Goal: Task Accomplishment & Management: Complete application form

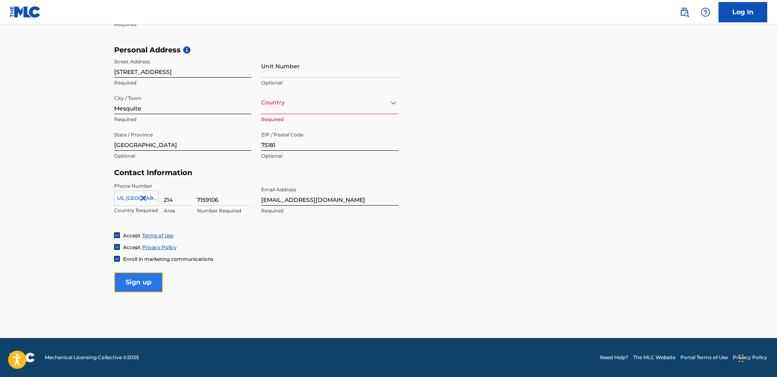
click at [141, 278] on input "Sign up" at bounding box center [138, 282] width 49 height 20
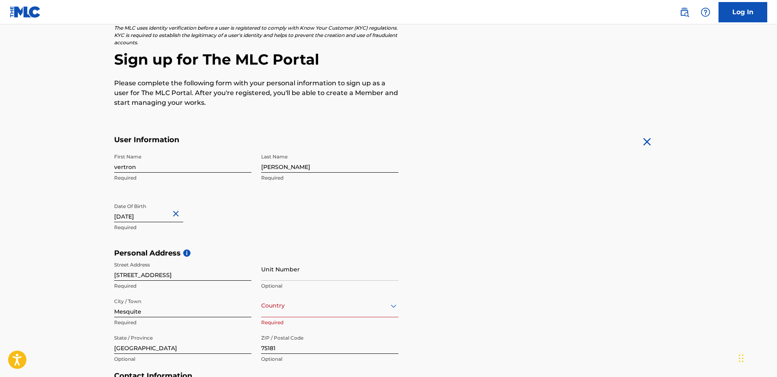
scroll to position [157, 0]
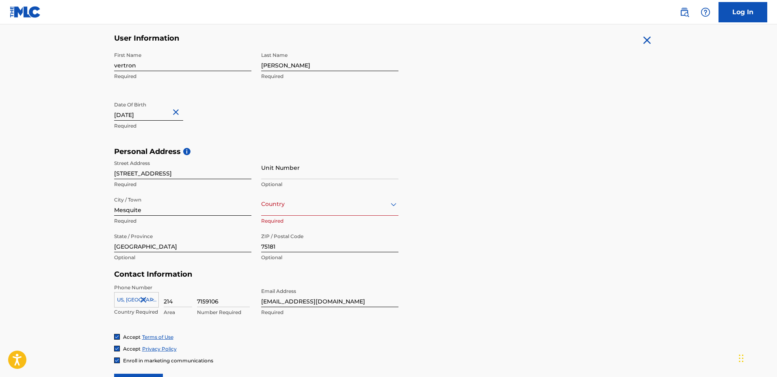
click at [354, 206] on div at bounding box center [329, 204] width 137 height 10
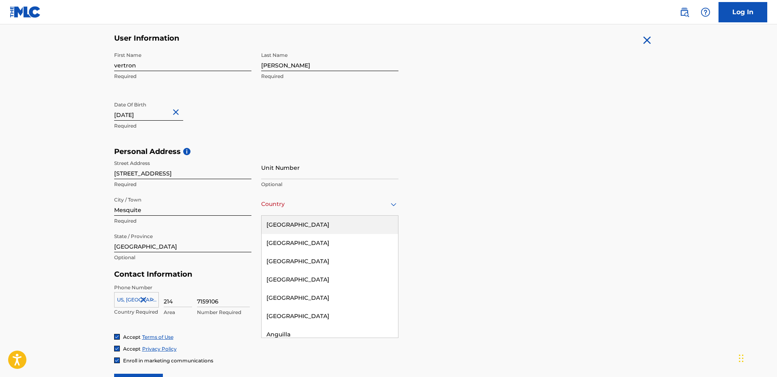
click at [297, 228] on div "[GEOGRAPHIC_DATA]" at bounding box center [330, 225] width 136 height 18
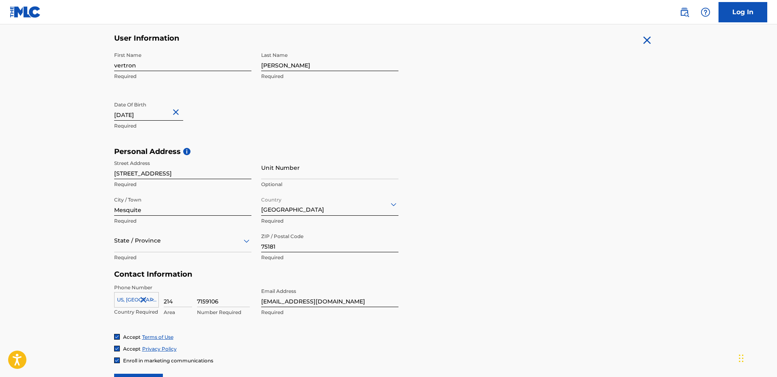
scroll to position [258, 0]
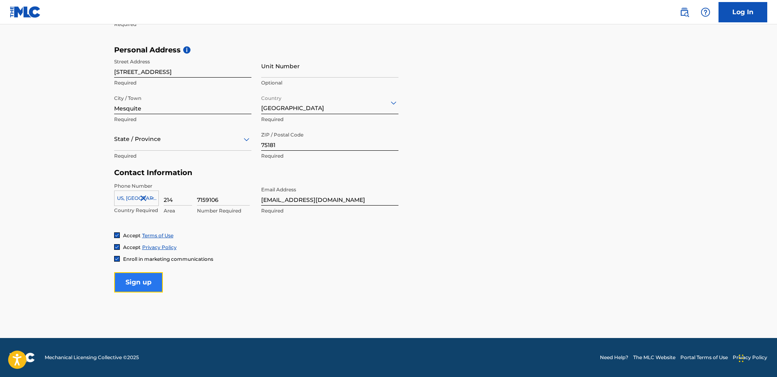
click at [142, 282] on input "Sign up" at bounding box center [138, 282] width 49 height 20
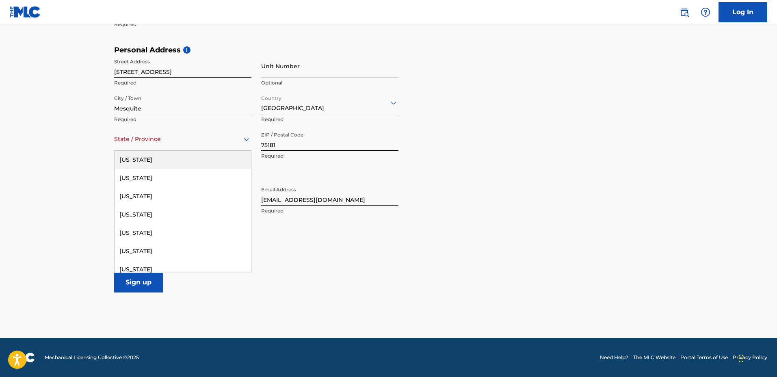
click at [131, 136] on div at bounding box center [182, 139] width 137 height 10
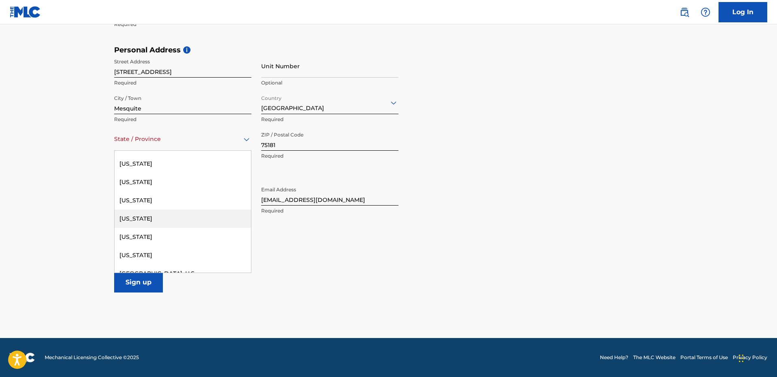
click at [123, 215] on div "[US_STATE]" at bounding box center [183, 219] width 136 height 18
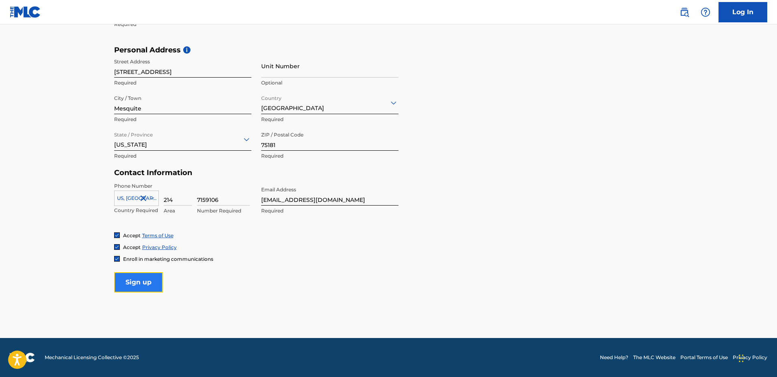
click at [141, 281] on input "Sign up" at bounding box center [138, 282] width 49 height 20
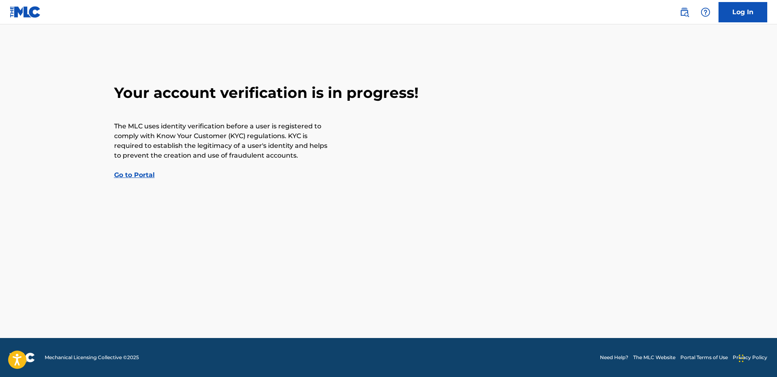
click at [133, 175] on link "Go to Portal" at bounding box center [134, 175] width 41 height 8
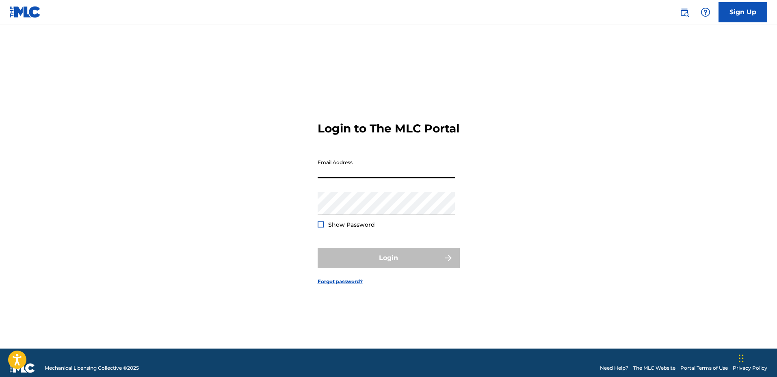
click at [342, 170] on input "Email Address" at bounding box center [386, 166] width 137 height 23
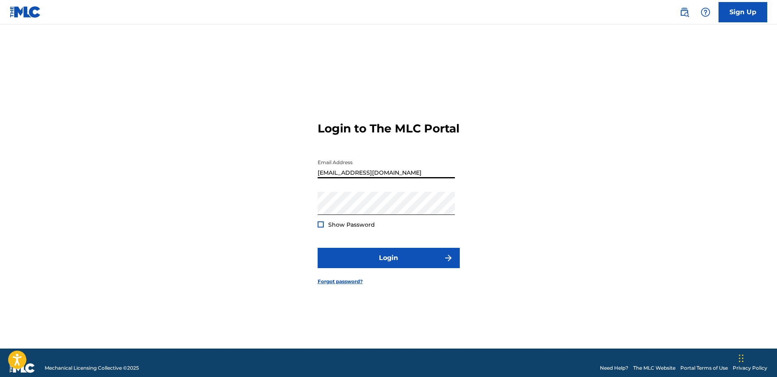
click at [397, 169] on input "[EMAIL_ADDRESS][DOMAIN_NAME]" at bounding box center [386, 166] width 137 height 23
type input "[EMAIL_ADDRESS][DOMAIN_NAME]"
click at [319, 222] on div at bounding box center [321, 224] width 6 height 6
click at [284, 202] on div "Login to The MLC Portal Email Address [EMAIL_ADDRESS][DOMAIN_NAME] Password Sho…" at bounding box center [388, 197] width 569 height 304
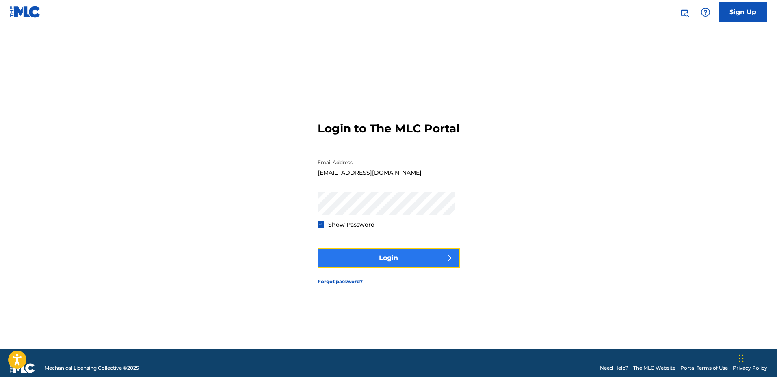
click at [372, 253] on button "Login" at bounding box center [389, 258] width 142 height 20
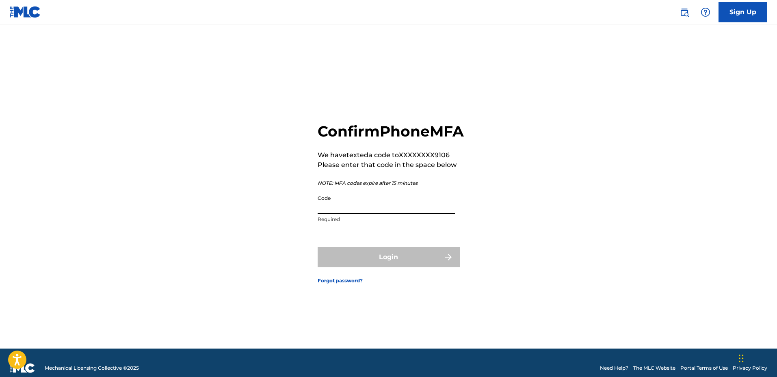
click at [339, 214] on input "Code" at bounding box center [386, 202] width 137 height 23
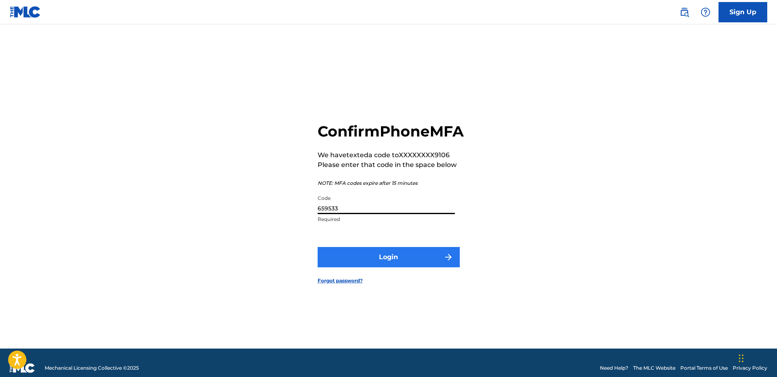
type input "659533"
click at [360, 265] on button "Login" at bounding box center [389, 257] width 142 height 20
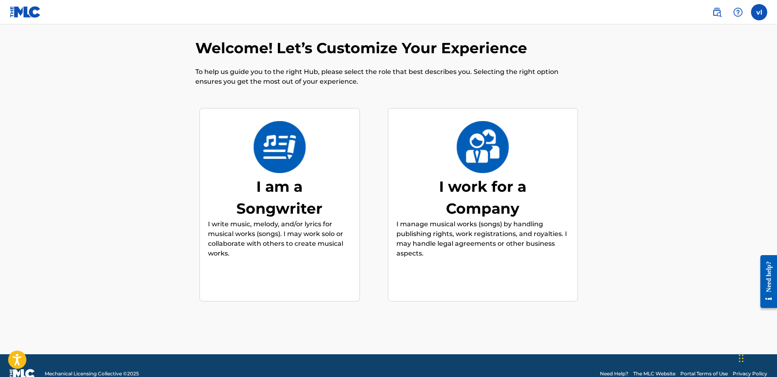
click at [266, 176] on div "I am a Songwriter" at bounding box center [280, 197] width 122 height 44
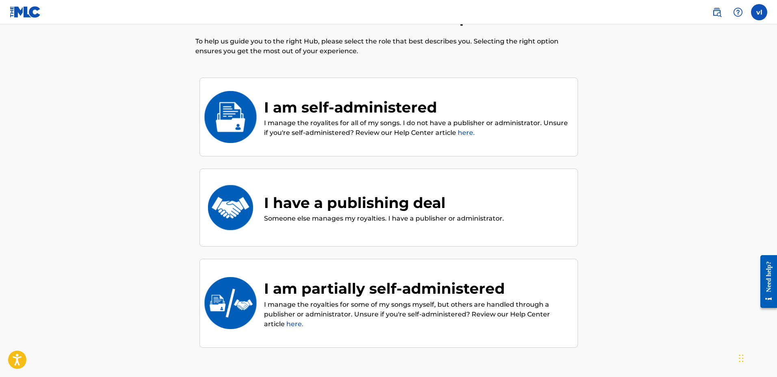
click at [271, 199] on div "I have a publishing deal" at bounding box center [384, 203] width 240 height 22
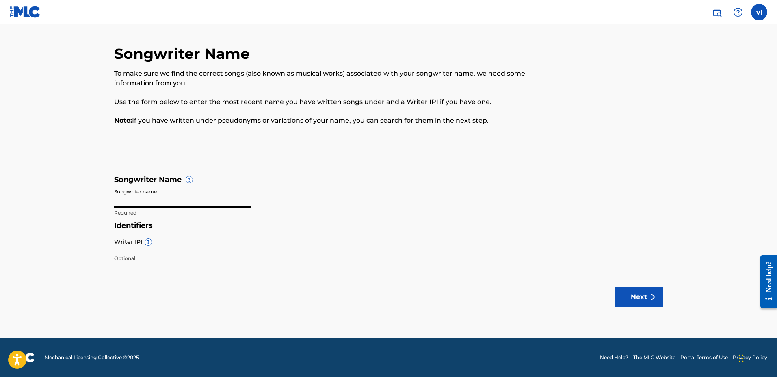
click at [147, 199] on input "Songwriter name" at bounding box center [182, 195] width 137 height 23
type input "[PERSON_NAME]"
click at [636, 295] on button "Next" at bounding box center [639, 297] width 49 height 20
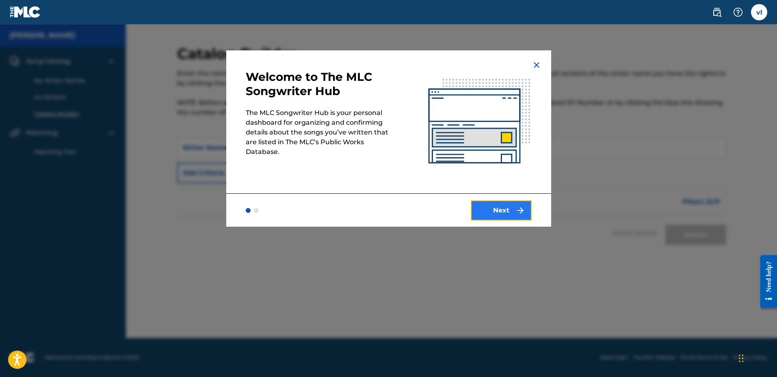
click at [497, 209] on button "Next" at bounding box center [501, 210] width 61 height 20
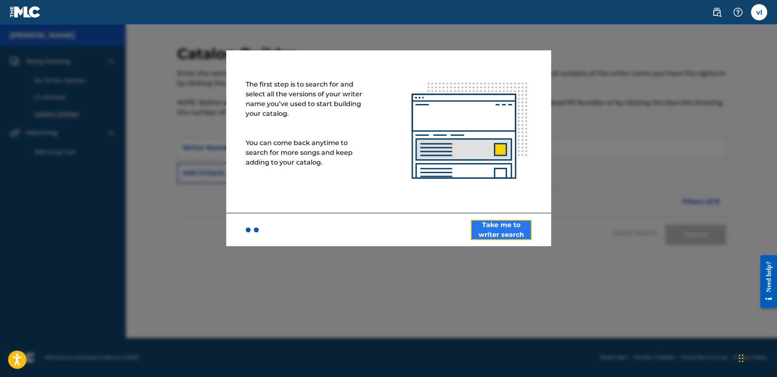
click at [502, 228] on button "Take me to writer search" at bounding box center [501, 230] width 61 height 20
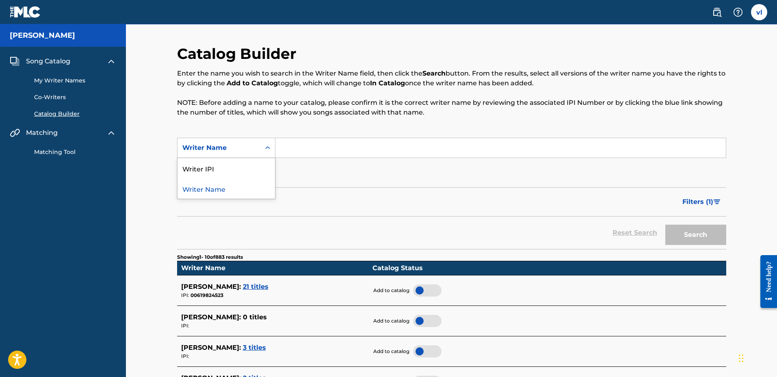
click at [245, 151] on div "Writer Name" at bounding box center [218, 148] width 73 height 10
click at [165, 180] on div "Catalog Builder Enter the name you wish to search in the Writer Name field, the…" at bounding box center [451, 361] width 651 height 675
click at [253, 145] on div "Writer Name" at bounding box center [218, 148] width 73 height 10
click at [209, 169] on div "Writer IPI" at bounding box center [226, 168] width 97 height 20
click at [296, 146] on input "Search Form" at bounding box center [500, 147] width 451 height 19
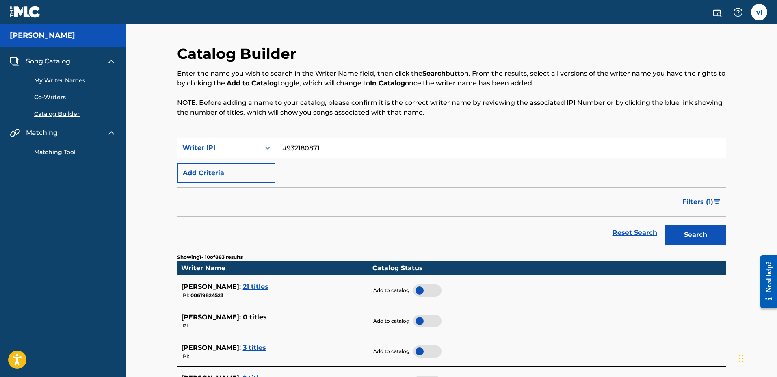
drag, startPoint x: 326, startPoint y: 148, endPoint x: 266, endPoint y: 135, distance: 60.6
click at [266, 135] on div "Catalog Builder Enter the name you wish to search in the Writer Name field, the…" at bounding box center [451, 352] width 549 height 614
type input "#855488392"
click at [665, 225] on button "Search" at bounding box center [695, 235] width 61 height 20
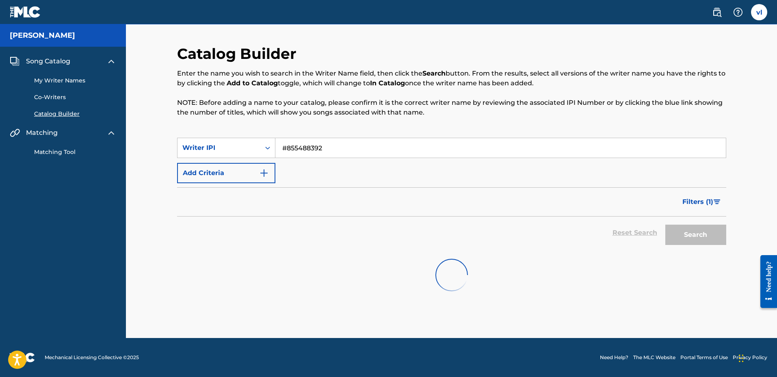
click at [444, 282] on img at bounding box center [451, 275] width 41 height 41
click at [709, 201] on span "Filters ( 1 )" at bounding box center [697, 202] width 31 height 10
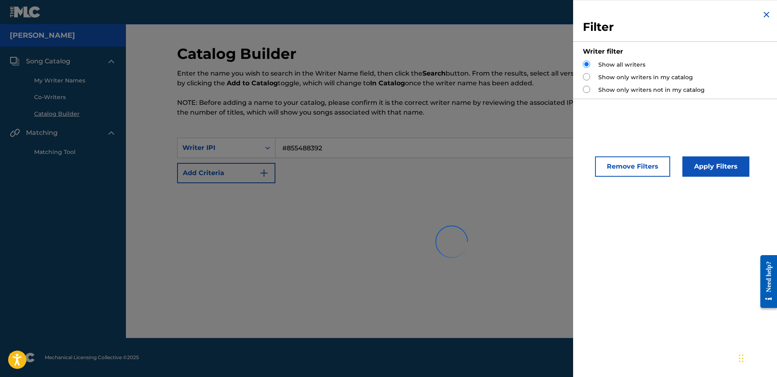
click at [579, 237] on div at bounding box center [451, 242] width 549 height 52
click at [551, 239] on div at bounding box center [451, 242] width 549 height 52
click at [764, 17] on img "Search Form" at bounding box center [767, 15] width 10 height 10
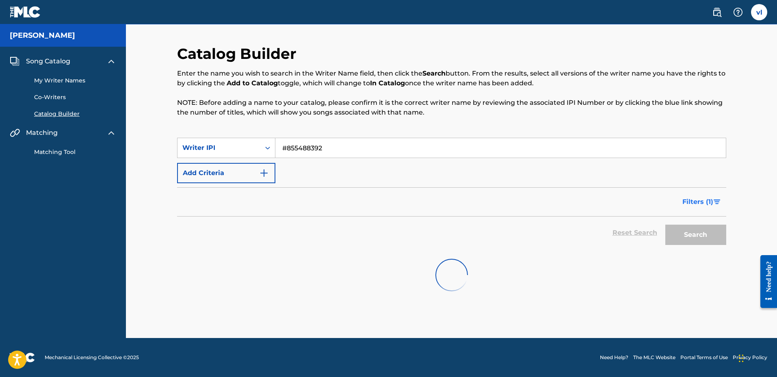
click at [714, 202] on img "Search Form" at bounding box center [717, 201] width 7 height 5
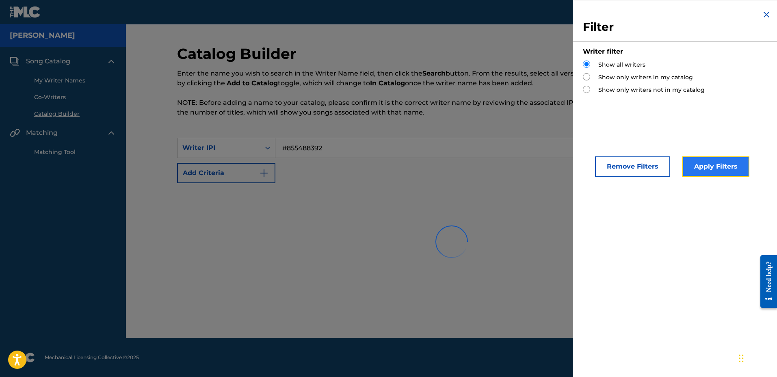
click at [727, 165] on button "Apply Filters" at bounding box center [715, 166] width 67 height 20
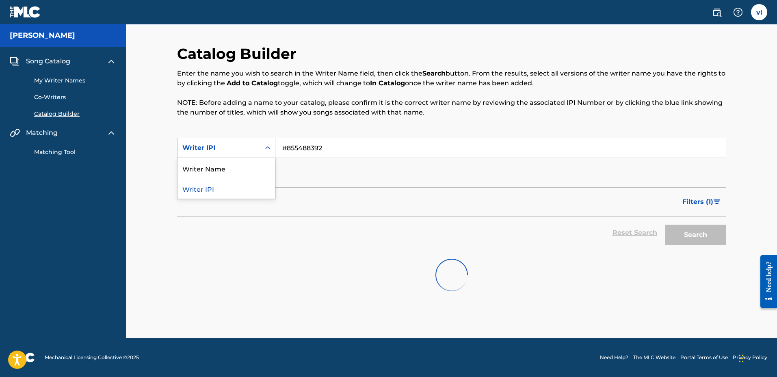
click at [238, 147] on div "Writer IPI" at bounding box center [218, 148] width 73 height 10
click at [213, 173] on div "Writer Name" at bounding box center [226, 168] width 97 height 20
click at [301, 148] on input "Search Form" at bounding box center [500, 147] width 451 height 19
type input "[PERSON_NAME]"
click at [53, 153] on link "Matching Tool" at bounding box center [75, 152] width 82 height 9
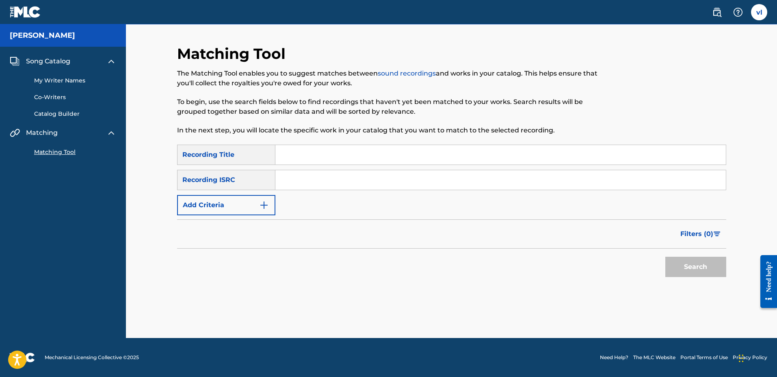
click at [304, 181] on input "Search Form" at bounding box center [500, 179] width 451 height 19
type input "u"
type input "USUYG1754727"
click at [665, 257] on button "Search" at bounding box center [695, 267] width 61 height 20
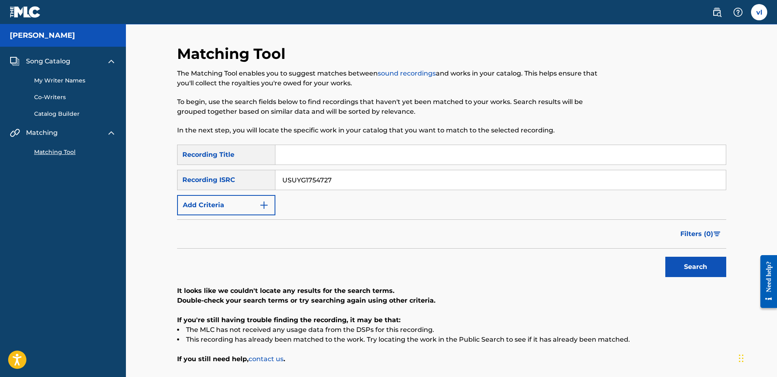
click at [307, 158] on input "Search Form" at bounding box center [500, 154] width 451 height 19
type input "DO WHAT YALL WANT TO"
click at [665, 257] on button "Search" at bounding box center [695, 267] width 61 height 20
click at [691, 261] on button "Search" at bounding box center [695, 267] width 61 height 20
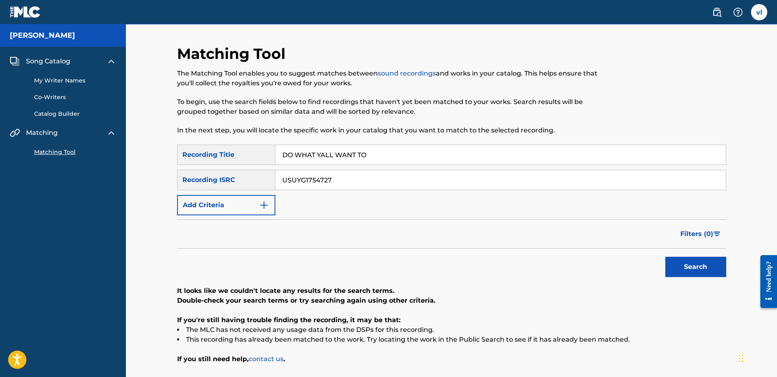
click at [273, 359] on link "contact us" at bounding box center [266, 359] width 35 height 8
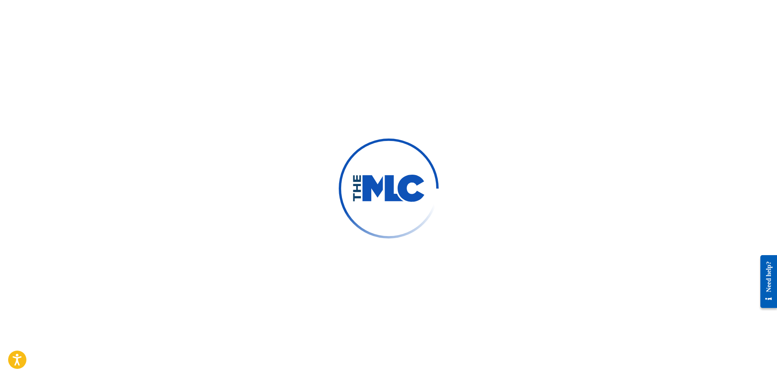
type input "vertron"
type input "[PERSON_NAME]"
type input "[EMAIL_ADDRESS][DOMAIN_NAME]"
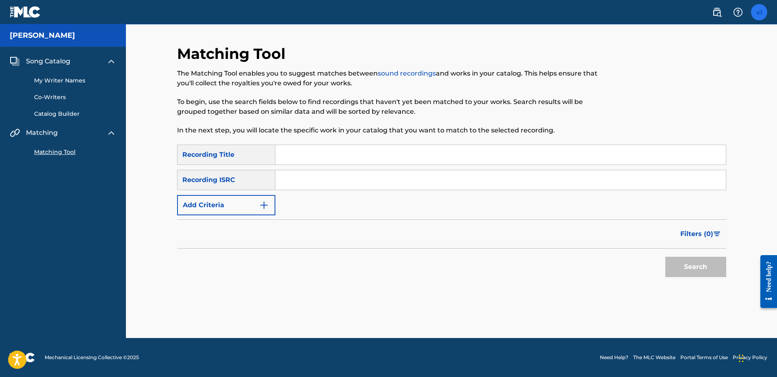
click at [760, 14] on label at bounding box center [759, 12] width 16 height 16
click at [759, 12] on input "[PERSON_NAME] [EMAIL_ADDRESS][DOMAIN_NAME] Notification Preferences Profile Log…" at bounding box center [759, 12] width 0 height 0
click at [681, 88] on link "Notification Preferences" at bounding box center [701, 87] width 60 height 7
click at [756, 14] on label at bounding box center [759, 12] width 16 height 16
click at [759, 12] on input "[PERSON_NAME] [EMAIL_ADDRESS][DOMAIN_NAME] Notification Preferences Profile Log…" at bounding box center [759, 12] width 0 height 0
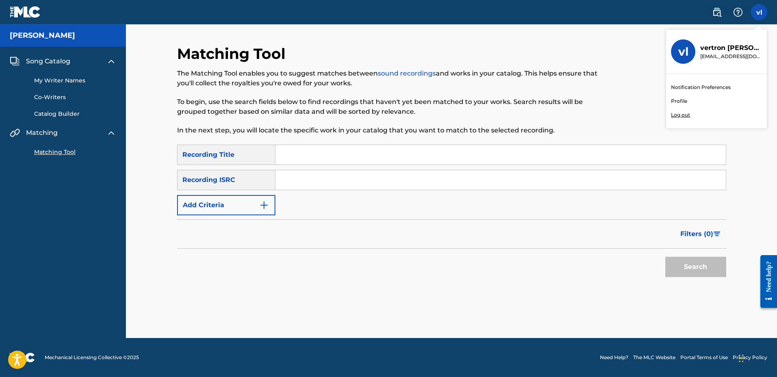
click at [680, 100] on link "Profile" at bounding box center [679, 100] width 16 height 7
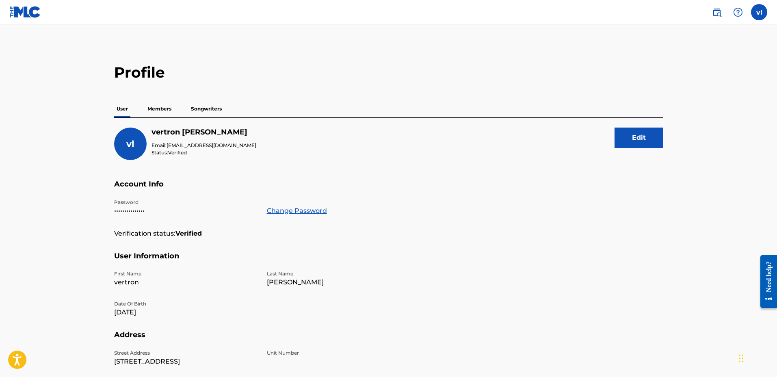
click at [160, 107] on p "Members" at bounding box center [159, 108] width 29 height 17
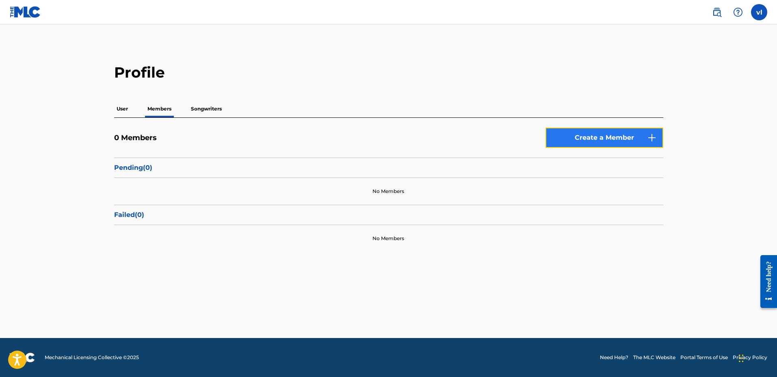
click at [592, 139] on link "Create a Member" at bounding box center [605, 138] width 118 height 20
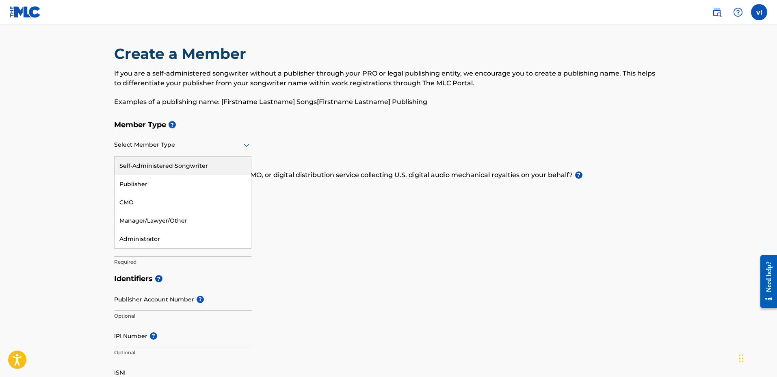
click at [247, 147] on icon at bounding box center [247, 145] width 10 height 10
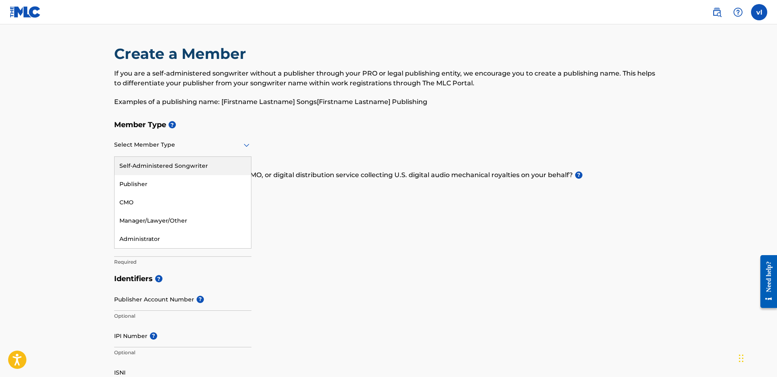
click at [209, 148] on div at bounding box center [182, 145] width 137 height 10
click at [140, 181] on div "Publisher" at bounding box center [183, 184] width 136 height 18
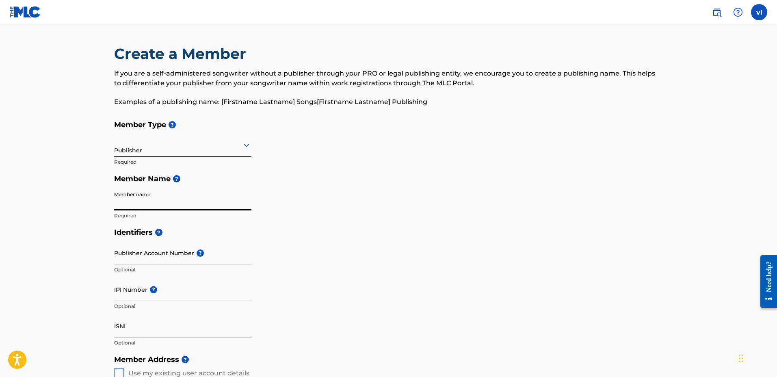
click at [134, 204] on input "Member name" at bounding box center [182, 198] width 137 height 23
click at [82, 209] on main "Create a Member If you are a self-administered songwriter without a publisher t…" at bounding box center [388, 365] width 777 height 683
click at [143, 200] on input "Member name" at bounding box center [182, 198] width 137 height 23
click at [166, 203] on input "REST N BEATTZ NUSIC" at bounding box center [182, 198] width 137 height 23
click at [156, 206] on input "REST N BEATTZ MUSIC" at bounding box center [182, 198] width 137 height 23
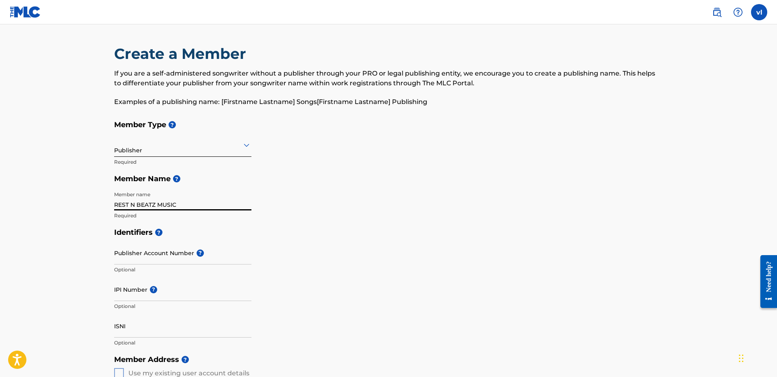
scroll to position [51, 0]
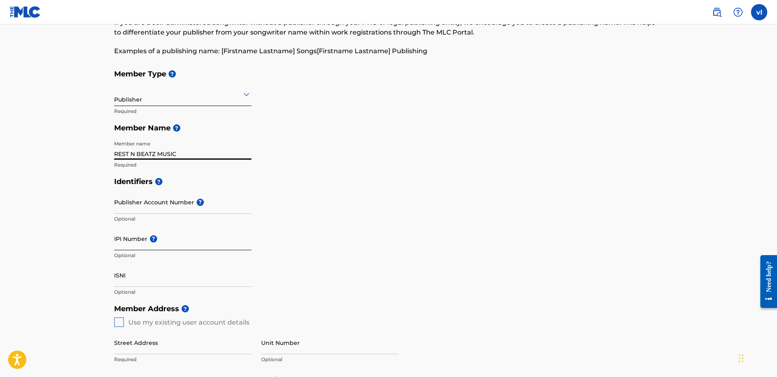
type input "REST N BEATZ MUSIC"
click at [162, 238] on input "IPI Number ?" at bounding box center [182, 238] width 137 height 23
type input "#"
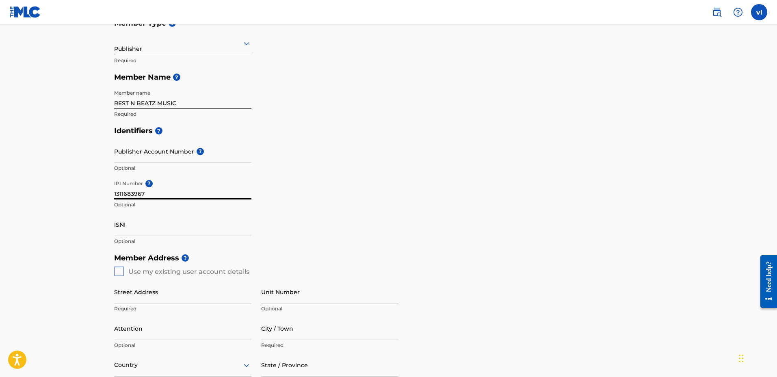
scroll to position [152, 0]
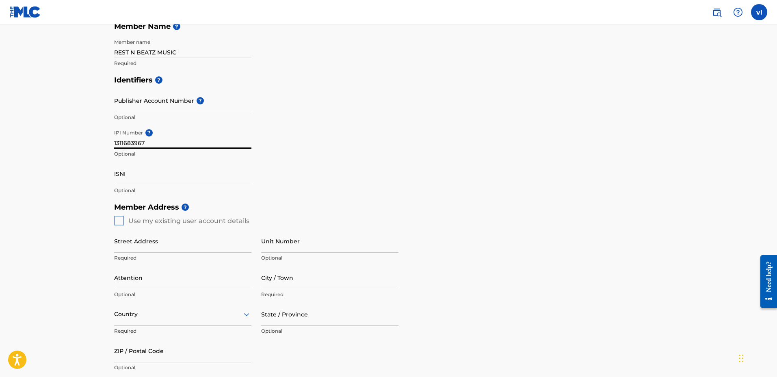
type input "1311683967"
click at [119, 219] on div "Member Address ? Use my existing user account details Street Address Required U…" at bounding box center [388, 292] width 549 height 186
click at [120, 222] on div "Member Address ? Use my existing user account details Street Address Required U…" at bounding box center [388, 292] width 549 height 186
click at [126, 252] on input "Street Address" at bounding box center [182, 241] width 137 height 23
type input "[STREET_ADDRESS]"
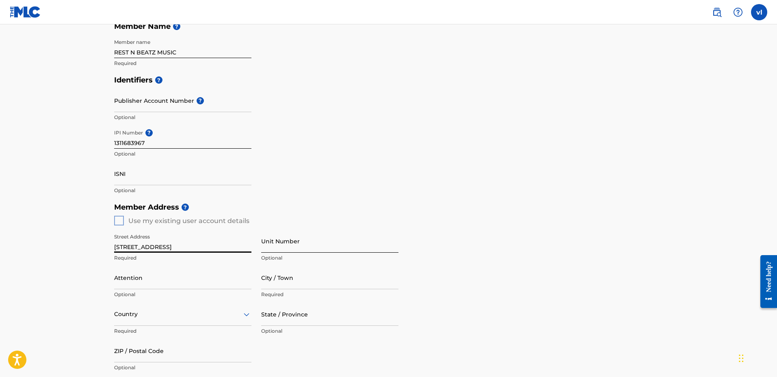
click at [281, 245] on input "Unit Number" at bounding box center [329, 241] width 137 height 23
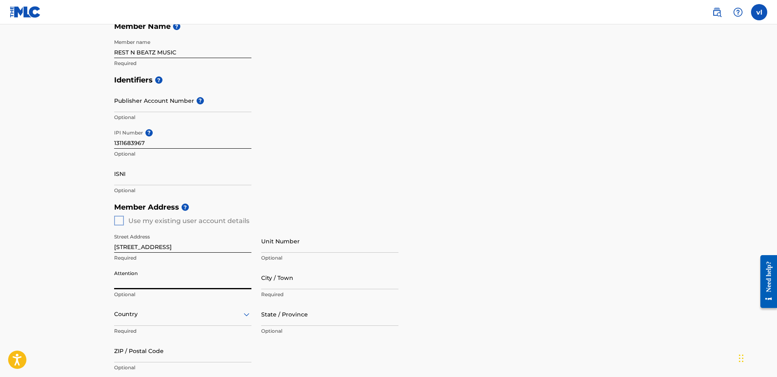
click at [165, 282] on input "Attention" at bounding box center [182, 277] width 137 height 23
type input "[PERSON_NAME]"
type input "Mesquite"
type input "[GEOGRAPHIC_DATA]"
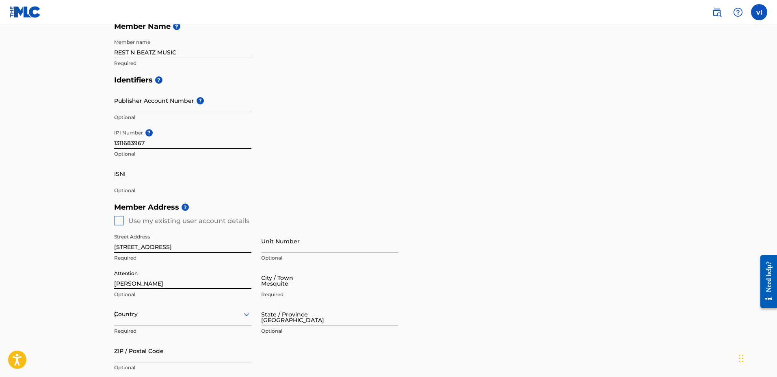
type input "75181"
type input "214"
type input "7159106"
type input "[EMAIL_ADDRESS][DOMAIN_NAME]"
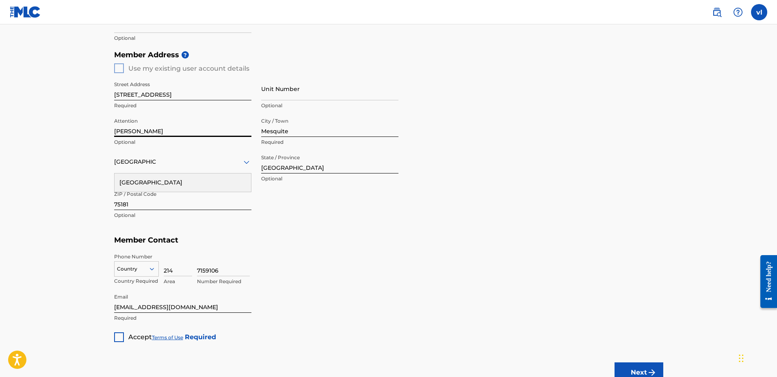
scroll to position [323, 0]
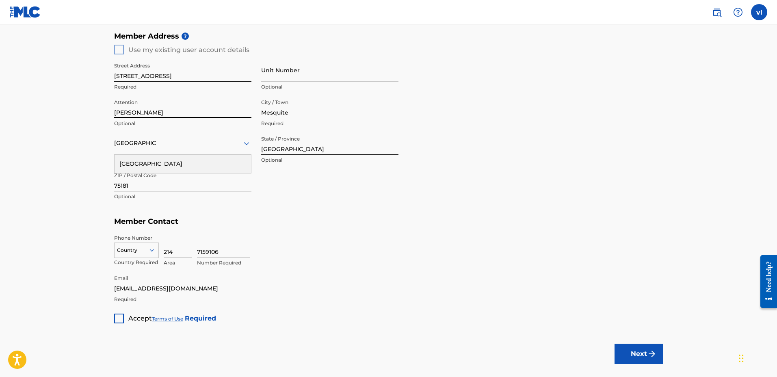
click at [145, 255] on div "Country" at bounding box center [136, 249] width 45 height 12
click at [128, 260] on div "US, [GEOGRAPHIC_DATA] +1" at bounding box center [137, 271] width 44 height 32
click at [220, 147] on div "[GEOGRAPHIC_DATA]" at bounding box center [182, 143] width 137 height 10
click at [119, 316] on div at bounding box center [119, 319] width 10 height 10
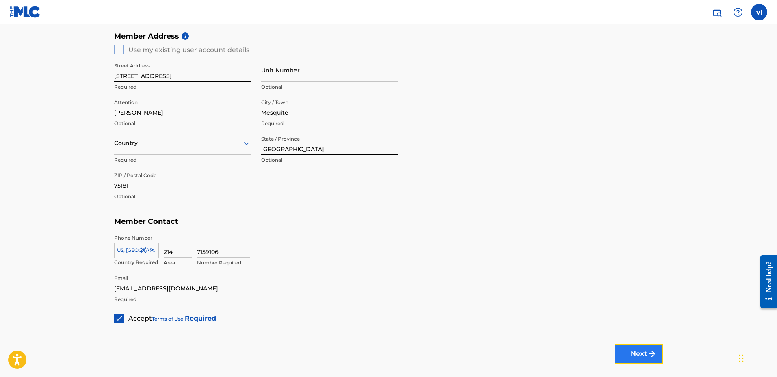
click at [637, 355] on button "Next" at bounding box center [639, 354] width 49 height 20
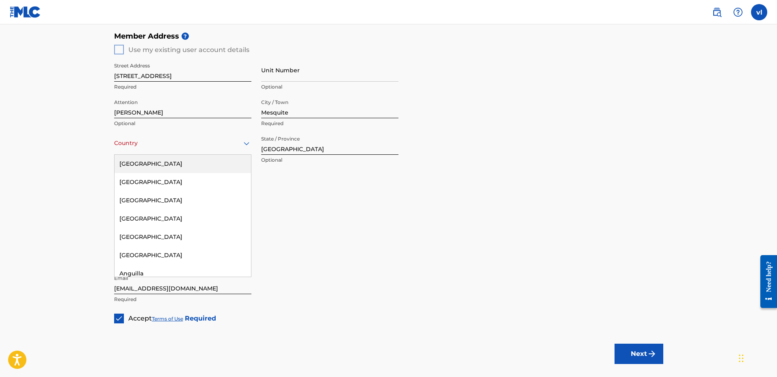
click at [162, 147] on div at bounding box center [182, 143] width 137 height 10
click at [157, 162] on div "[GEOGRAPHIC_DATA]" at bounding box center [183, 164] width 136 height 18
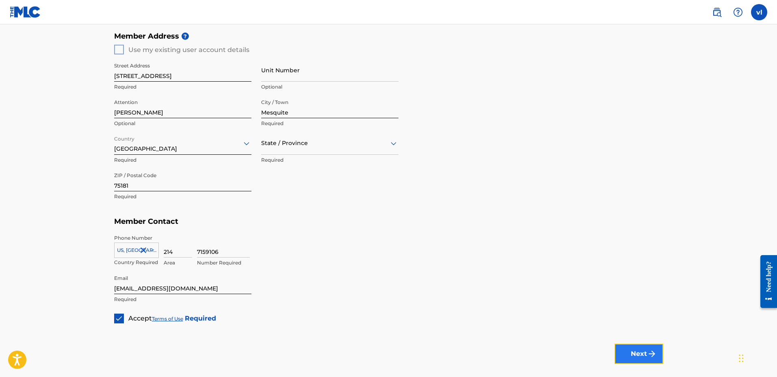
click at [634, 353] on button "Next" at bounding box center [639, 354] width 49 height 20
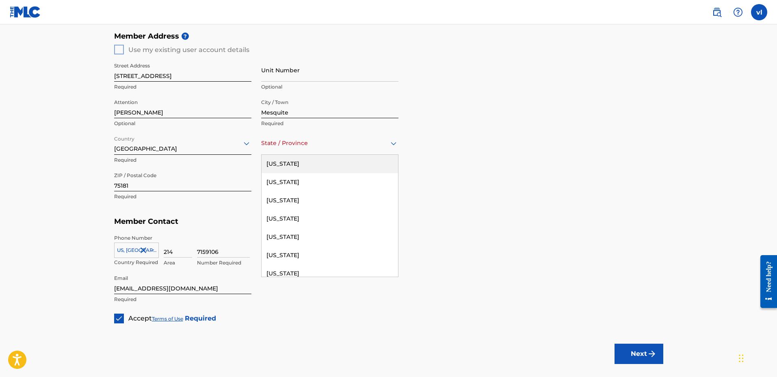
click at [330, 149] on div "State / Province" at bounding box center [329, 143] width 137 height 23
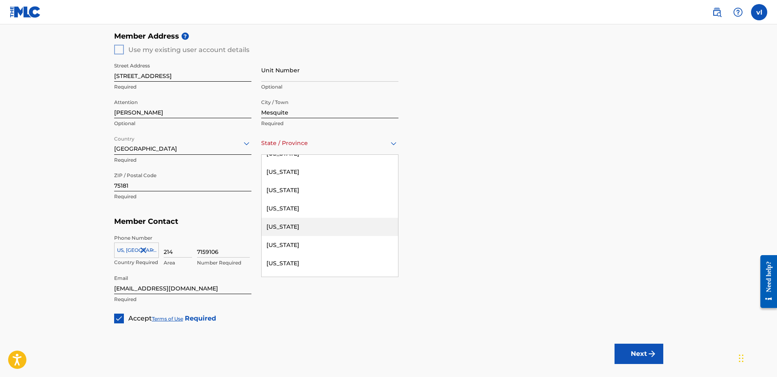
scroll to position [812, 0]
click at [296, 234] on div "[US_STATE]" at bounding box center [330, 229] width 136 height 18
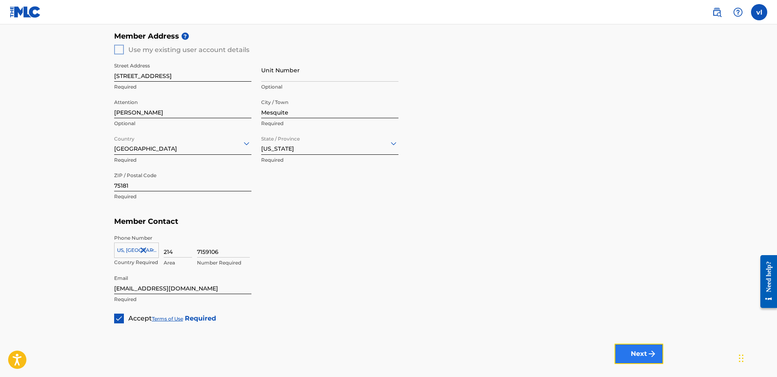
click at [631, 353] on button "Next" at bounding box center [639, 354] width 49 height 20
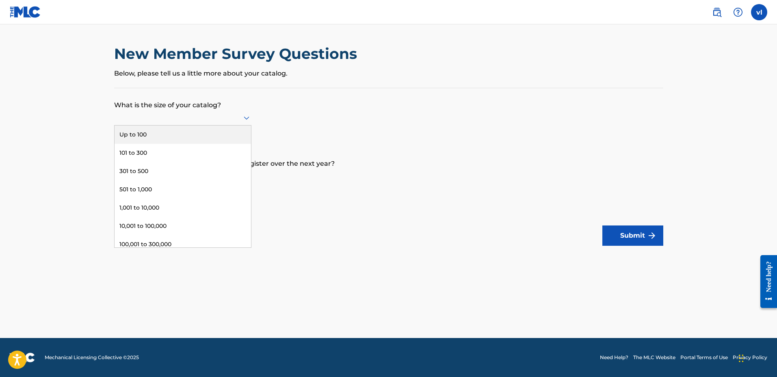
click at [216, 120] on div at bounding box center [182, 118] width 137 height 10
click at [133, 126] on div "Up to 100" at bounding box center [183, 135] width 136 height 18
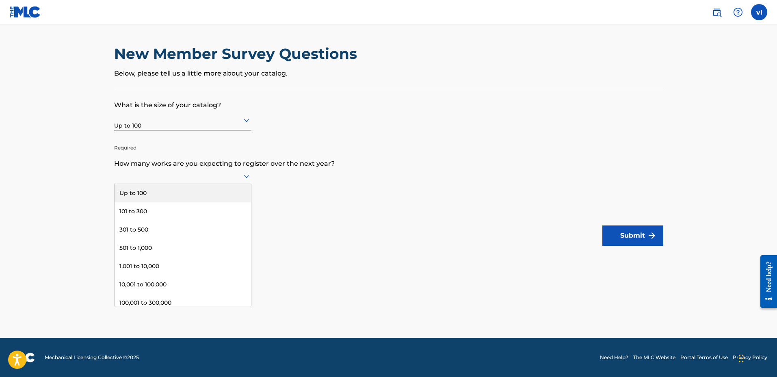
click at [241, 175] on div at bounding box center [182, 176] width 137 height 10
click at [179, 187] on div "Up to 100" at bounding box center [183, 193] width 136 height 18
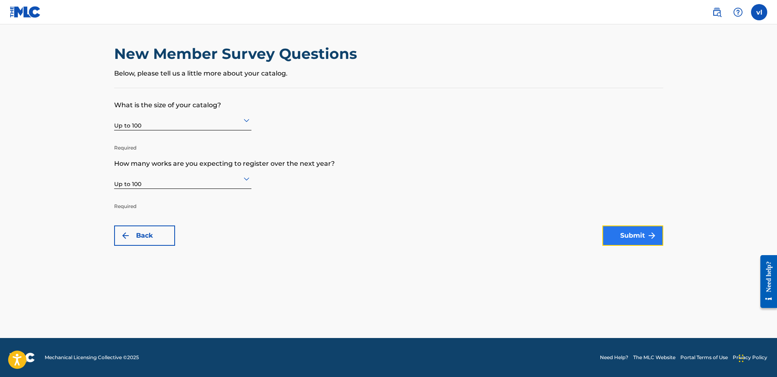
click at [628, 237] on button "Submit" at bounding box center [632, 235] width 61 height 20
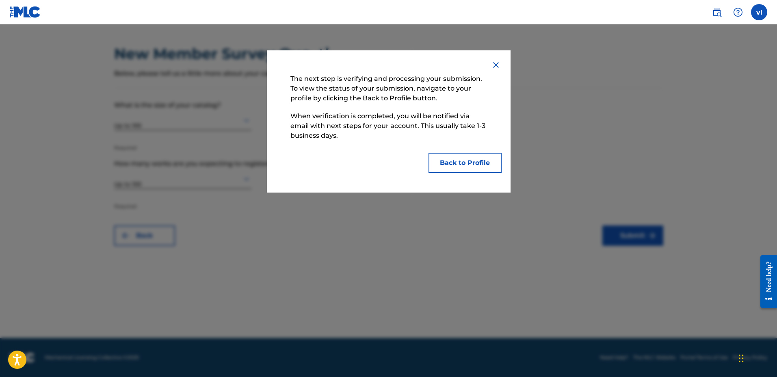
click at [496, 67] on img at bounding box center [496, 65] width 10 height 10
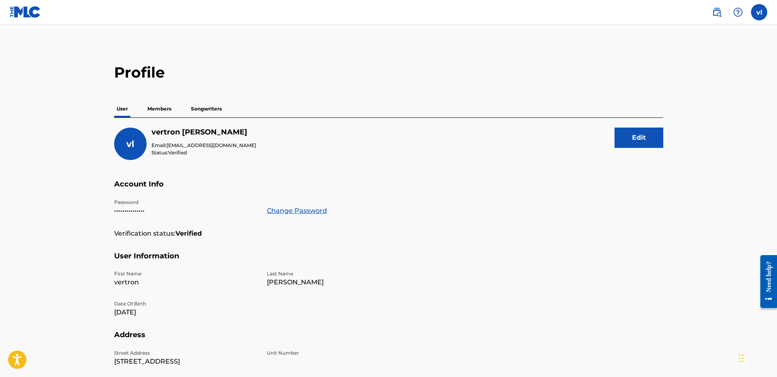
click at [162, 108] on p "Members" at bounding box center [159, 108] width 29 height 17
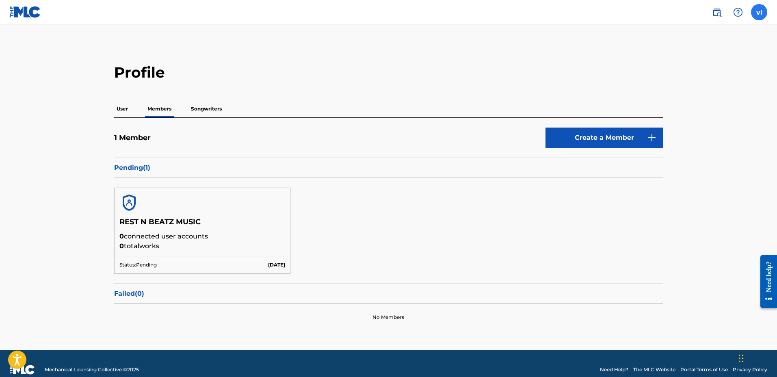
click at [763, 10] on label at bounding box center [759, 12] width 16 height 16
click at [759, 12] on input "[PERSON_NAME] [EMAIL_ADDRESS][DOMAIN_NAME] Notification Preferences Profile Log…" at bounding box center [759, 12] width 0 height 0
click at [683, 86] on link "Notification Preferences" at bounding box center [701, 87] width 60 height 7
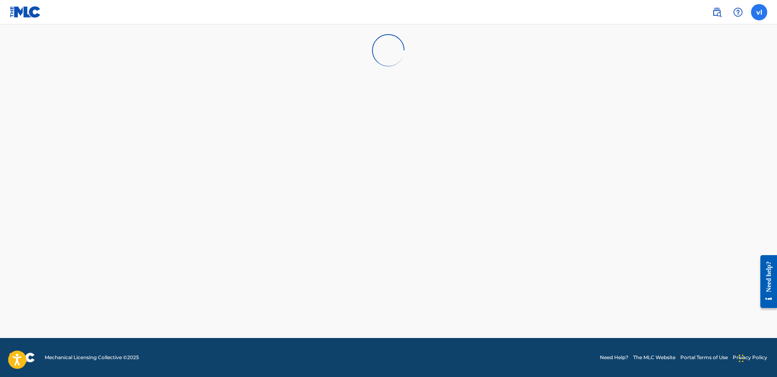
click at [759, 11] on label at bounding box center [759, 12] width 16 height 16
click at [759, 12] on input "[PERSON_NAME] [EMAIL_ADDRESS][DOMAIN_NAME] Notification Preferences Profile Log…" at bounding box center [759, 12] width 0 height 0
click at [681, 113] on p "Log out" at bounding box center [680, 114] width 19 height 7
click at [759, 12] on input "[PERSON_NAME] [EMAIL_ADDRESS][DOMAIN_NAME] Notification Preferences Profile Log…" at bounding box center [759, 12] width 0 height 0
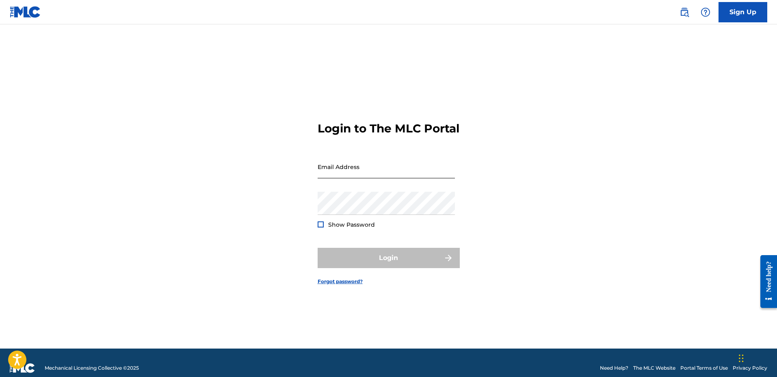
click at [342, 175] on input "Email Address" at bounding box center [386, 166] width 137 height 23
type input "[EMAIL_ADDRESS][DOMAIN_NAME]"
click at [318, 224] on div at bounding box center [321, 224] width 6 height 6
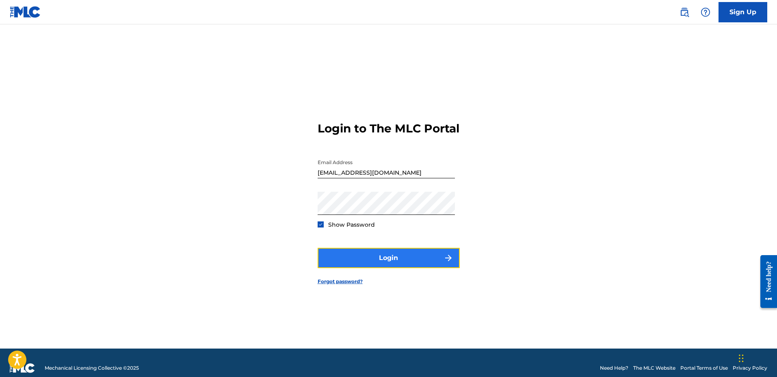
click at [348, 253] on button "Login" at bounding box center [389, 258] width 142 height 20
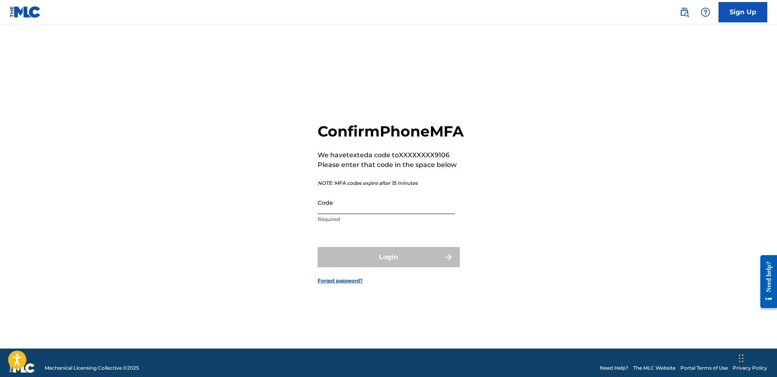
click at [360, 214] on input "Code" at bounding box center [386, 202] width 137 height 23
type input "0"
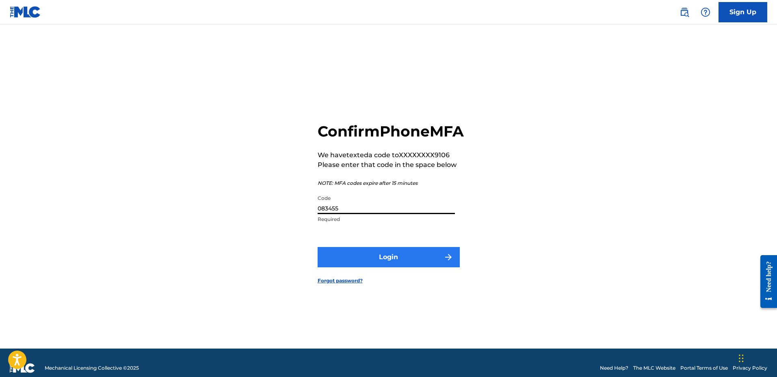
type input "083455"
click at [372, 264] on button "Login" at bounding box center [389, 257] width 142 height 20
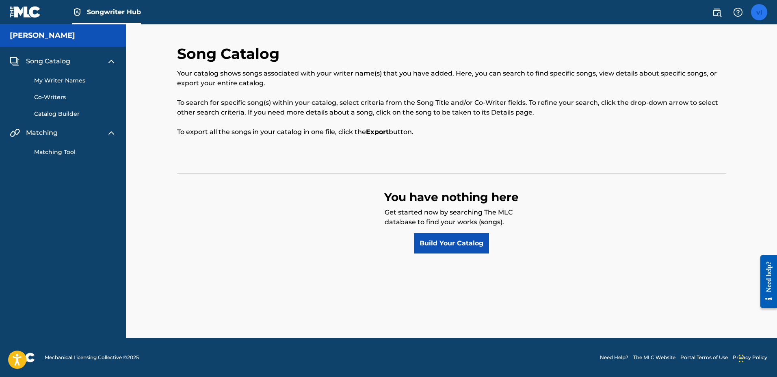
click at [760, 12] on label at bounding box center [759, 12] width 16 height 16
click at [759, 12] on input "[PERSON_NAME] [EMAIL_ADDRESS][DOMAIN_NAME] Notification Preferences Profile Log…" at bounding box center [759, 12] width 0 height 0
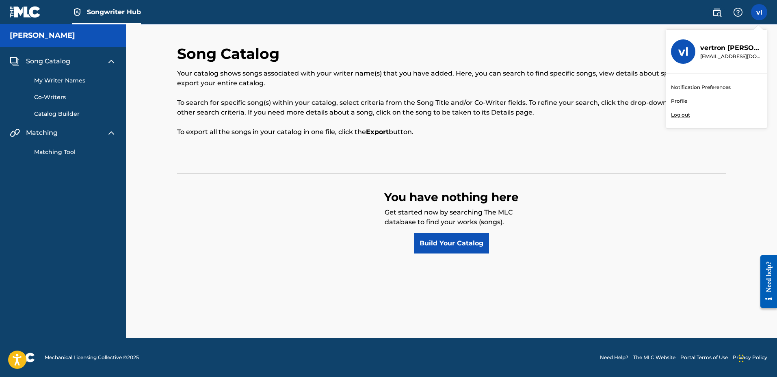
click at [682, 115] on p "Log out" at bounding box center [680, 114] width 19 height 7
click at [759, 12] on input "[PERSON_NAME] [EMAIL_ADDRESS][DOMAIN_NAME] Notification Preferences Profile Log…" at bounding box center [759, 12] width 0 height 0
